Goal: Task Accomplishment & Management: Manage account settings

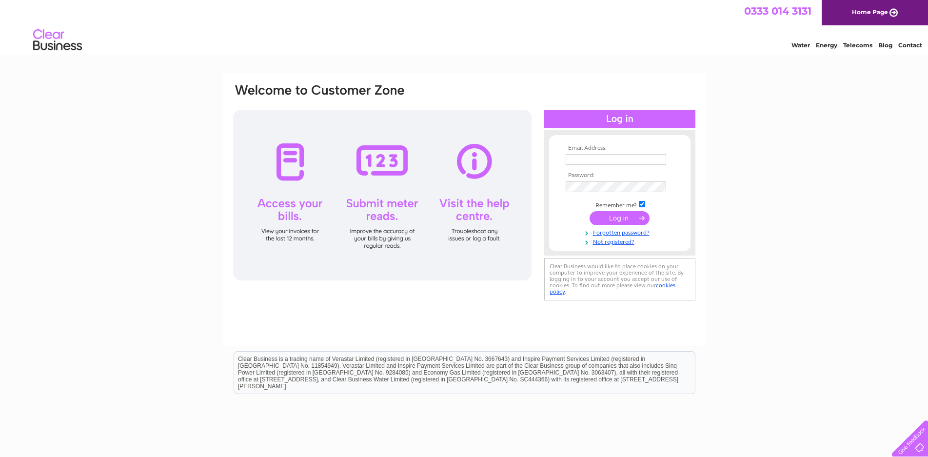
click at [594, 160] on input "text" at bounding box center [616, 159] width 100 height 11
type input "sales@sdrautos.co.uk"
click at [616, 219] on input "submit" at bounding box center [620, 219] width 60 height 14
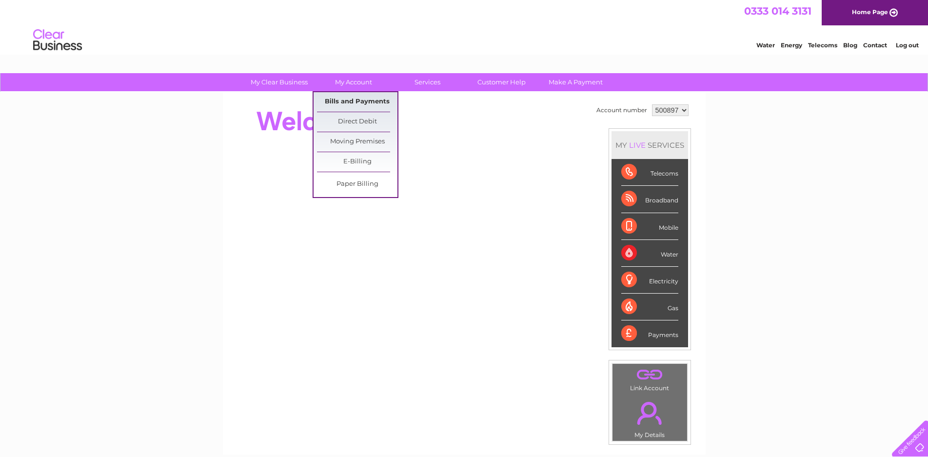
click at [346, 101] on link "Bills and Payments" at bounding box center [357, 102] width 80 height 20
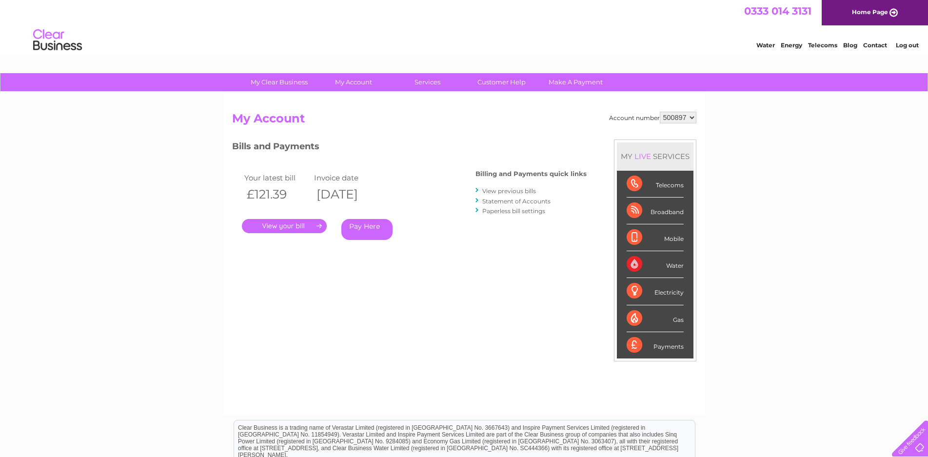
click at [281, 226] on link "." at bounding box center [284, 226] width 85 height 14
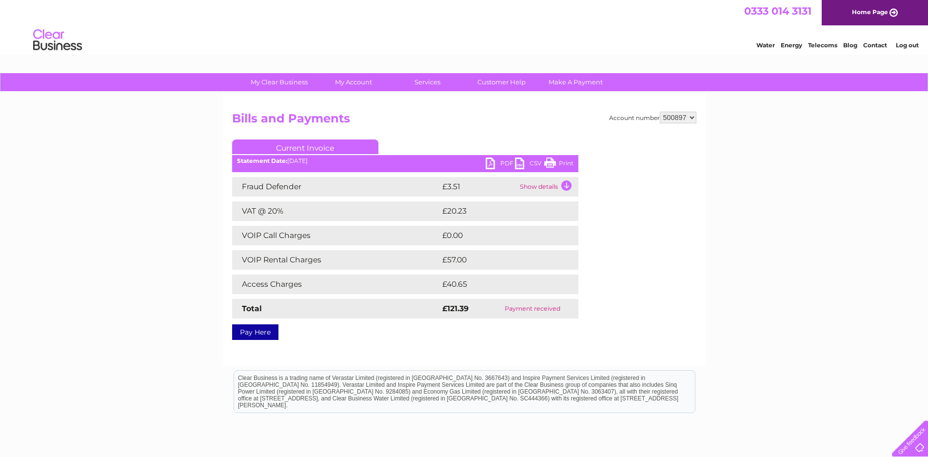
click at [493, 162] on link "PDF" at bounding box center [500, 165] width 29 height 14
